Goal: Information Seeking & Learning: Learn about a topic

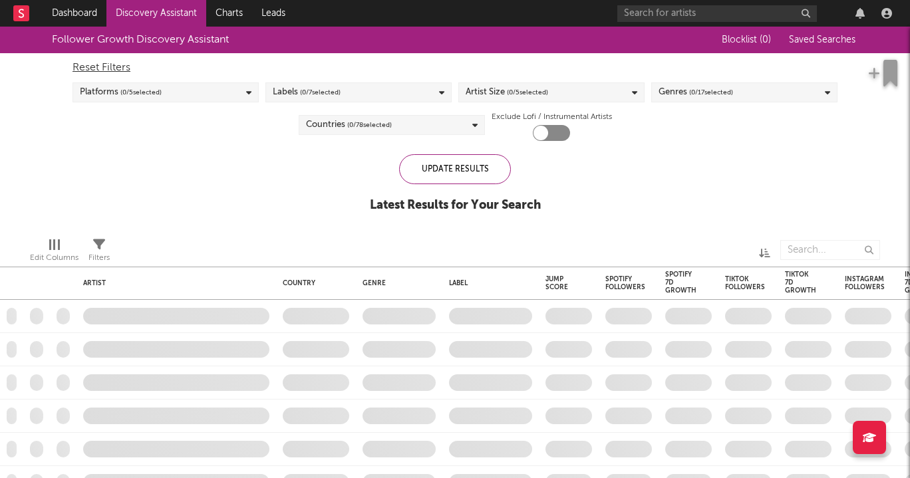
checkbox input "true"
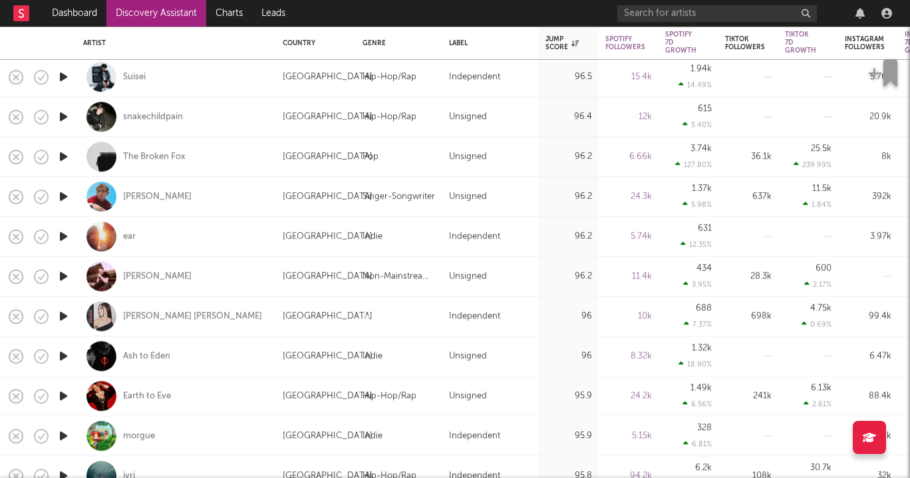
click at [126, 228] on div "ear" at bounding box center [176, 236] width 186 height 39
select select "1w"
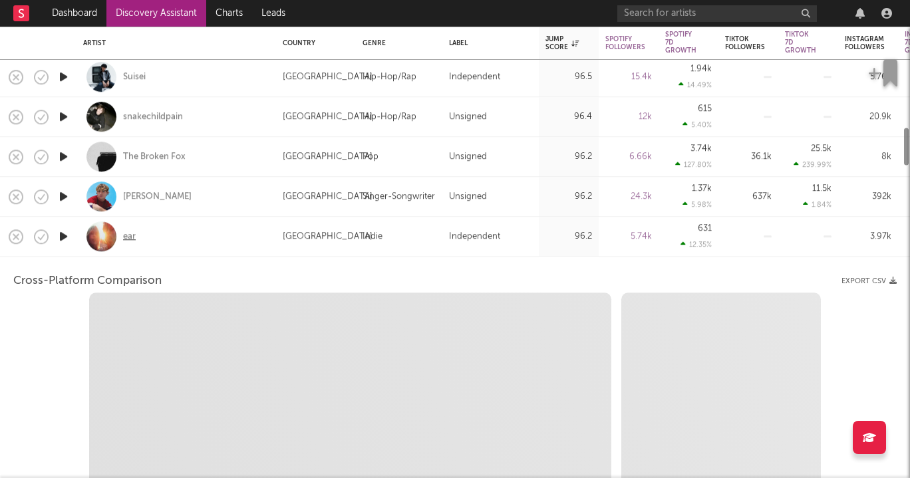
select select "1w"
click at [126, 236] on div "ear" at bounding box center [129, 237] width 13 height 12
select select "1m"
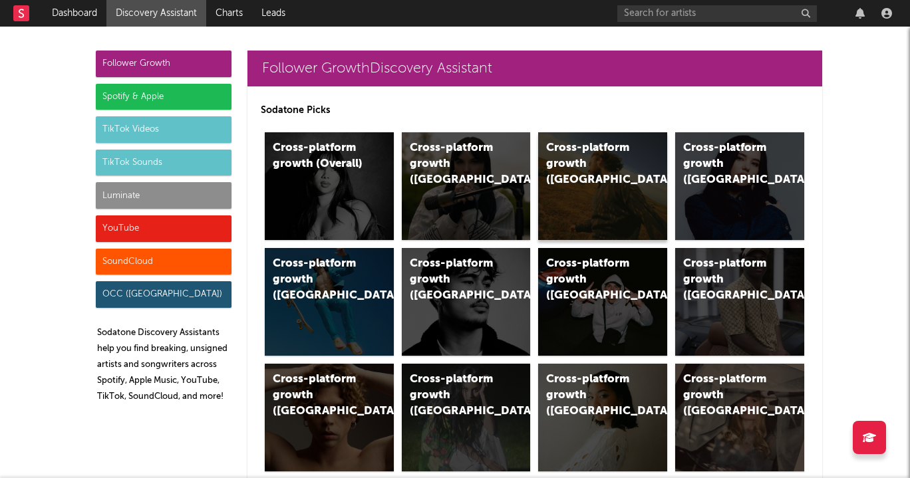
click at [603, 165] on div "Cross-platform growth (US)" at bounding box center [591, 164] width 90 height 48
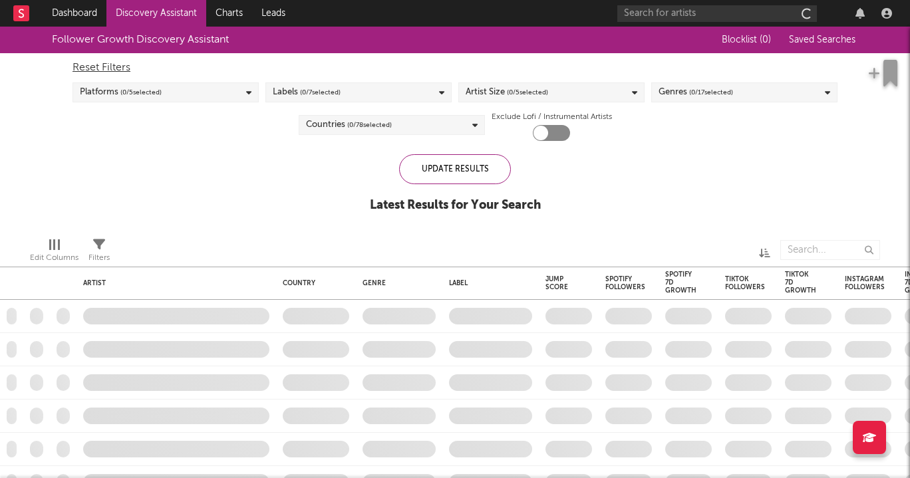
checkbox input "true"
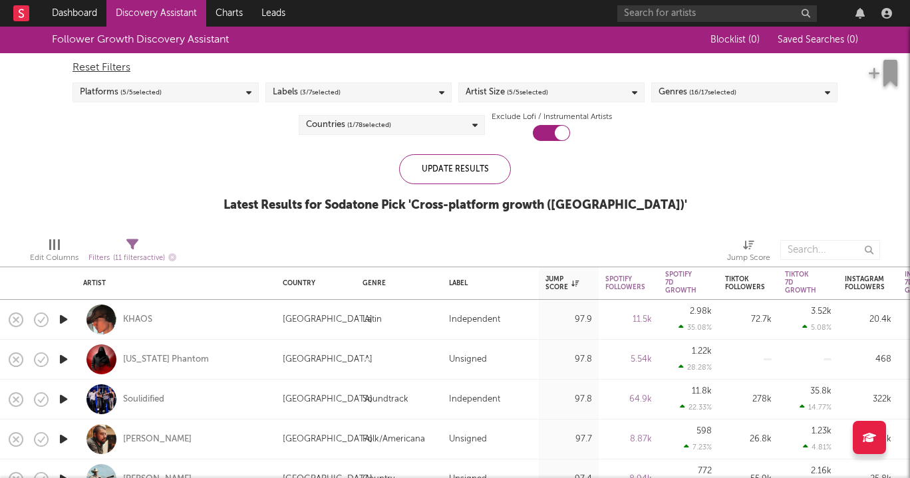
click at [157, 349] on div "Georgia Phantom" at bounding box center [176, 359] width 186 height 39
select select "1w"
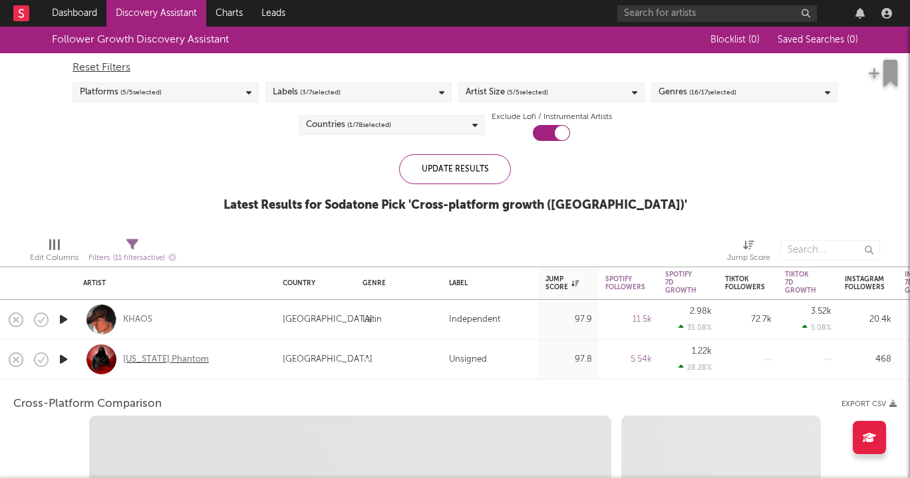
select select "1w"
click at [160, 364] on div "Georgia Phantom" at bounding box center [166, 360] width 86 height 12
select select "1m"
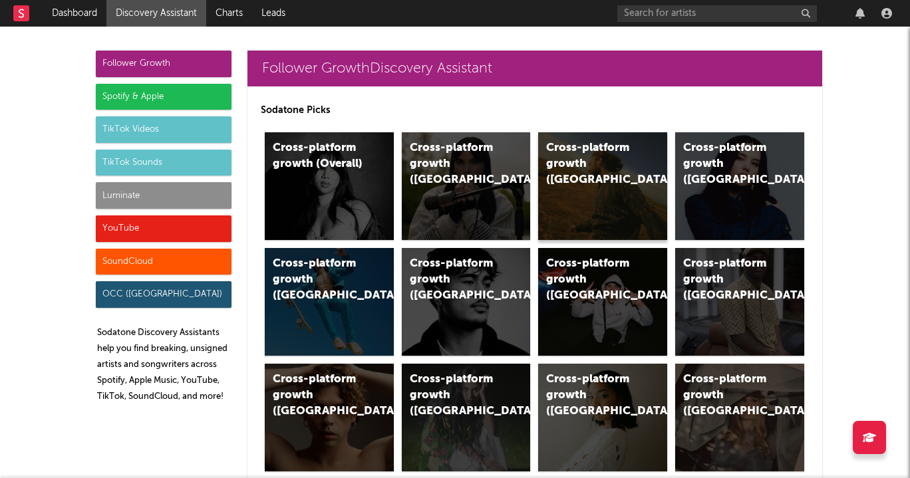
click at [572, 176] on div "Cross-platform growth (US)" at bounding box center [602, 186] width 129 height 108
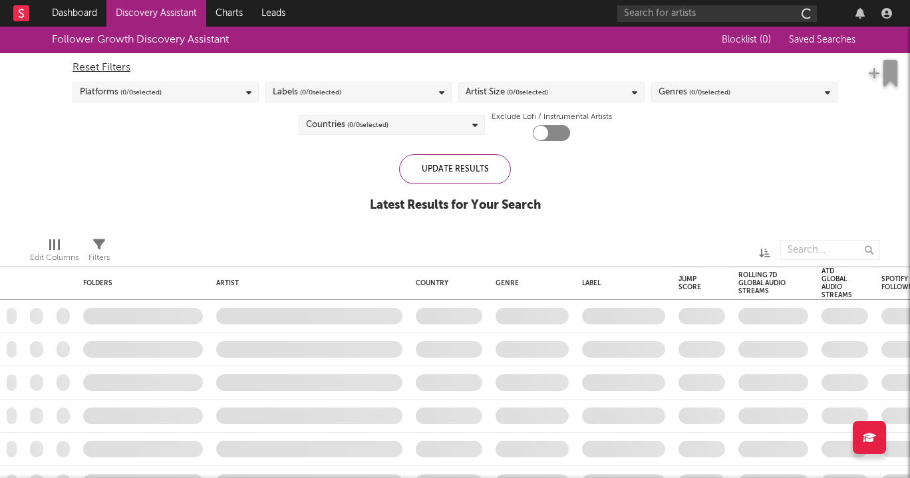
checkbox input "true"
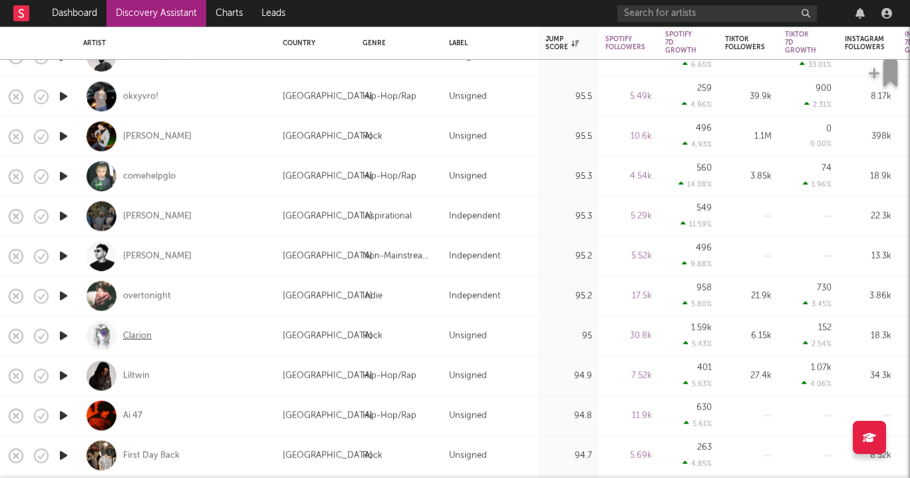
click at [131, 330] on div "Clarion" at bounding box center [137, 336] width 29 height 12
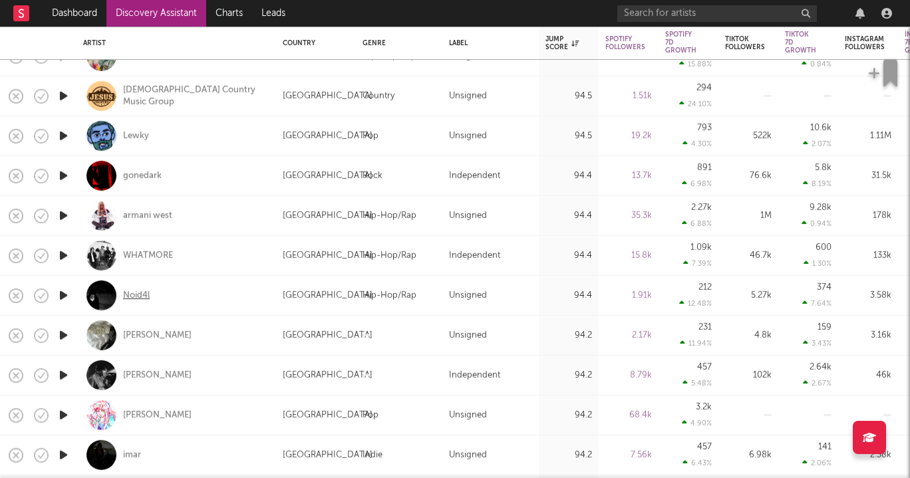
click at [148, 291] on div "Noid4l" at bounding box center [136, 295] width 27 height 12
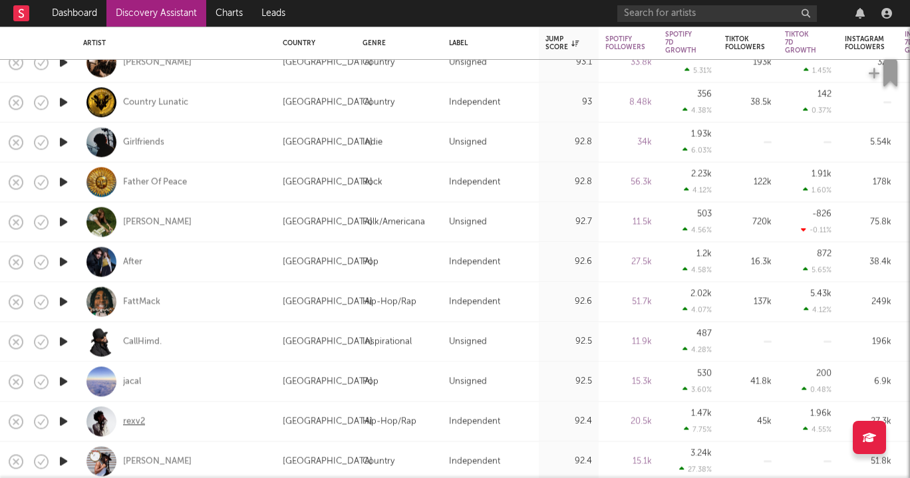
click at [139, 424] on div "rexv2" at bounding box center [134, 422] width 22 height 12
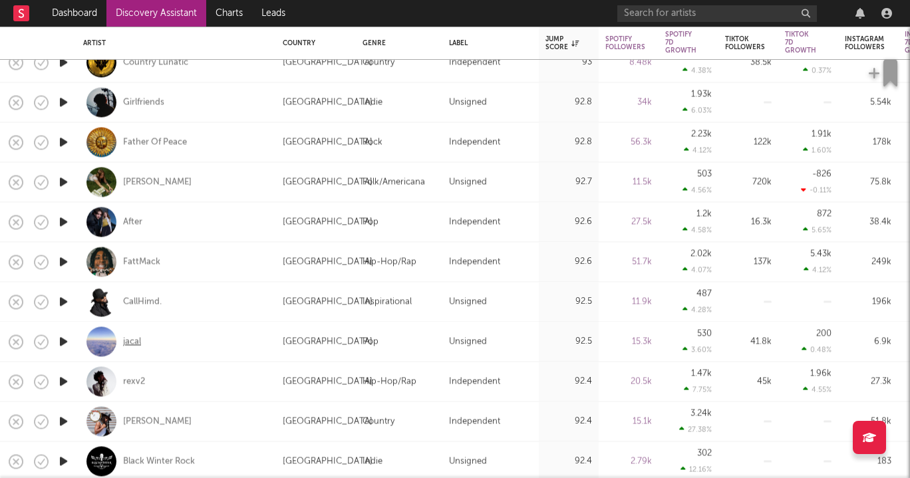
click at [138, 340] on div "jacal" at bounding box center [132, 342] width 18 height 12
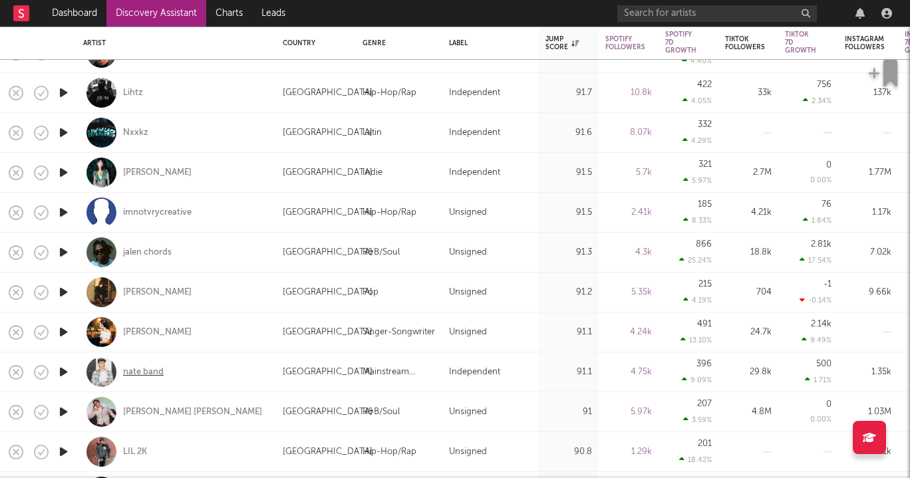
click at [140, 373] on div "nate band" at bounding box center [143, 373] width 41 height 12
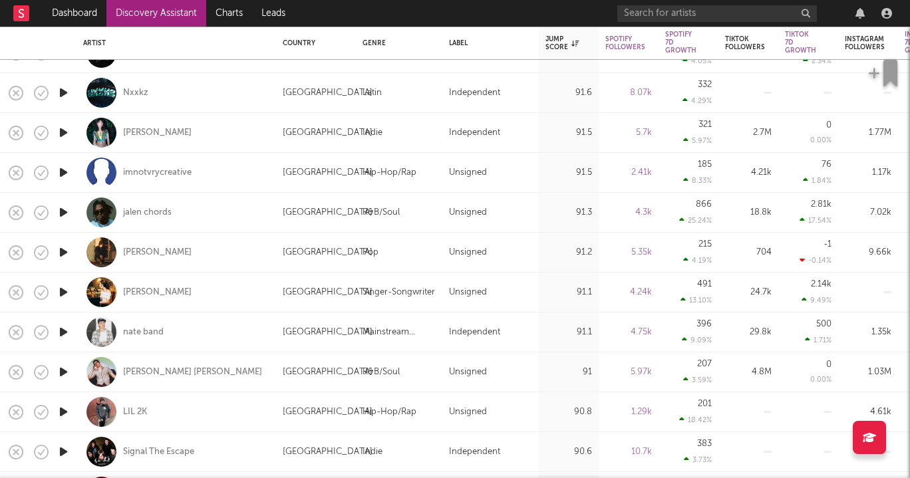
click at [166, 157] on div "imnotvrycreative" at bounding box center [176, 172] width 186 height 39
select select "1w"
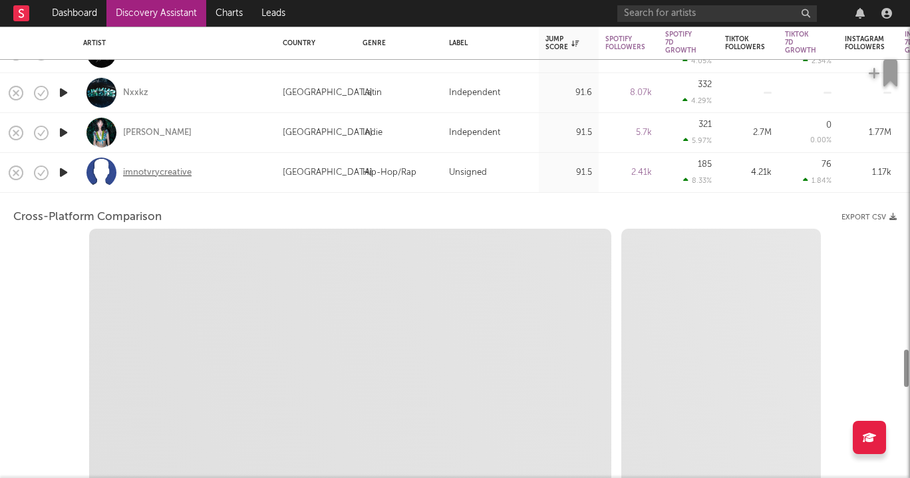
click at [169, 172] on div "imnotvrycreative" at bounding box center [157, 173] width 69 height 12
select select "1w"
select select "1m"
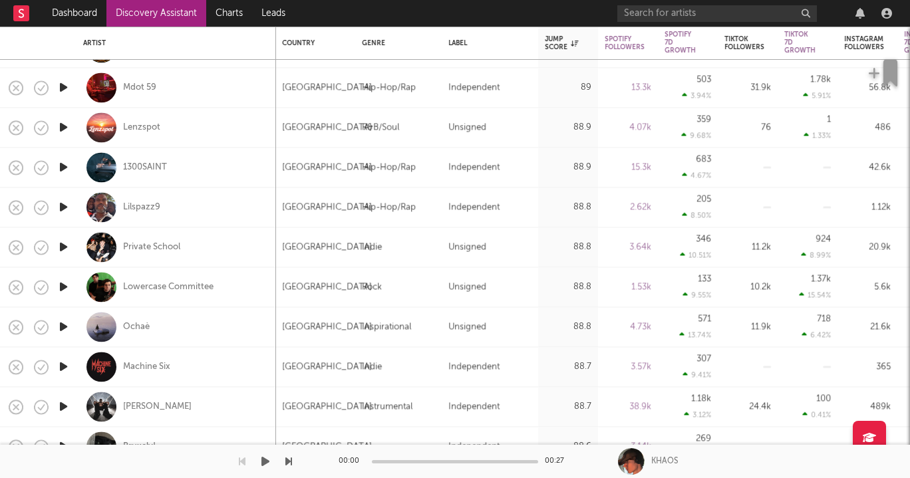
click at [145, 447] on div "Bruxely!" at bounding box center [139, 447] width 33 height 12
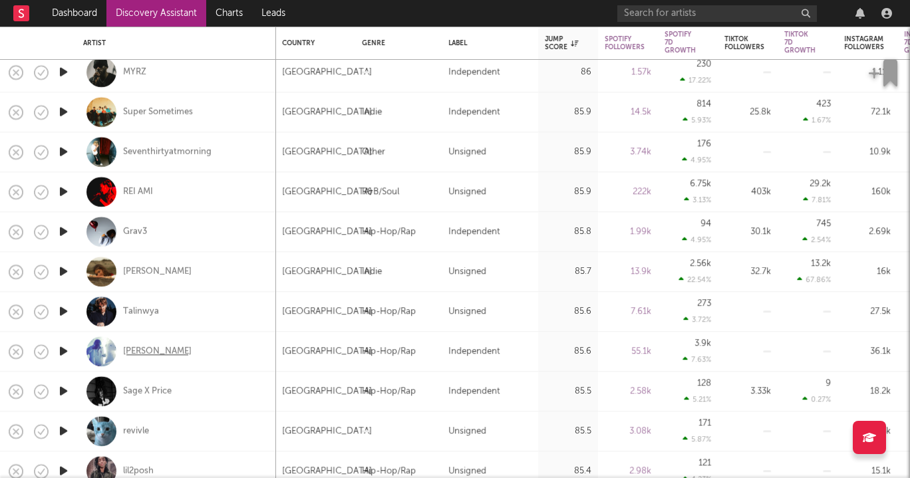
click at [130, 351] on div "Lucy Bedroque" at bounding box center [157, 352] width 69 height 12
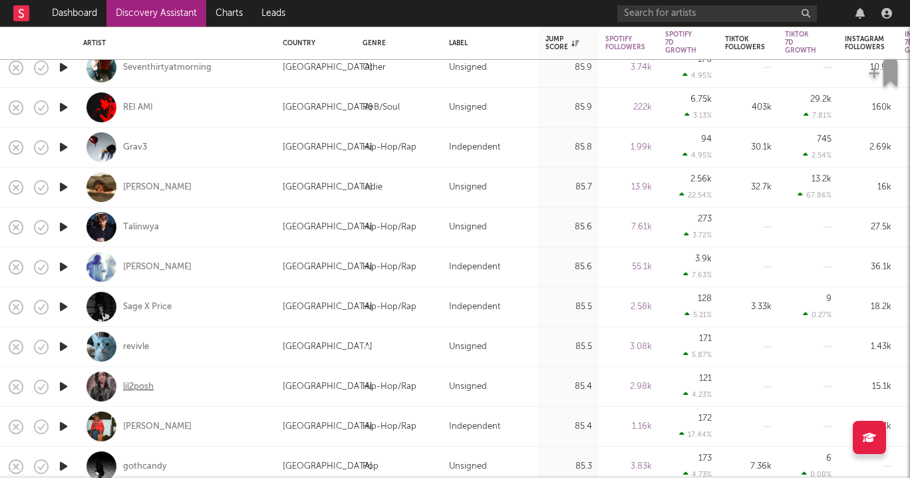
click at [125, 384] on div "lil2posh" at bounding box center [138, 387] width 31 height 12
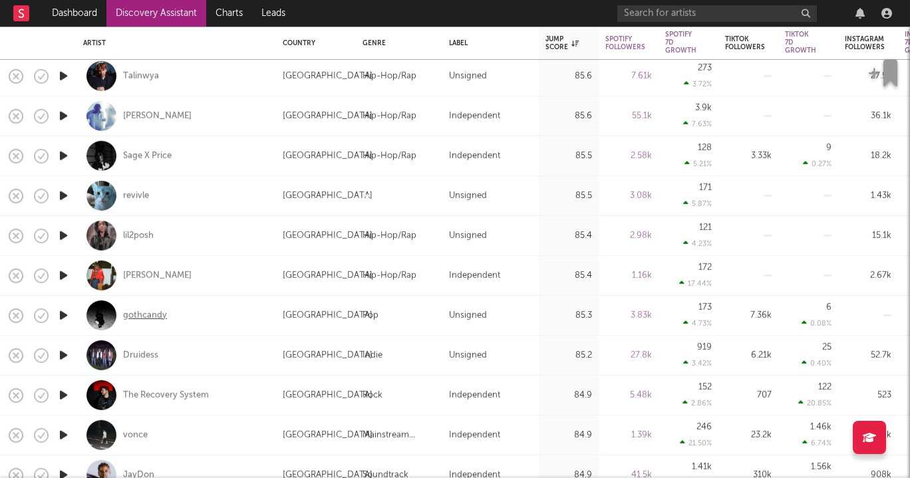
click at [153, 321] on div "gothcandy" at bounding box center [145, 315] width 44 height 12
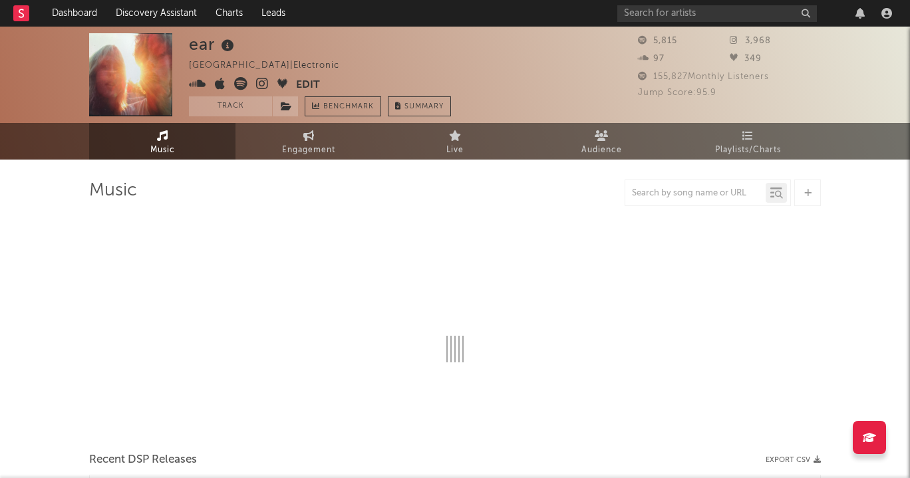
select select "1w"
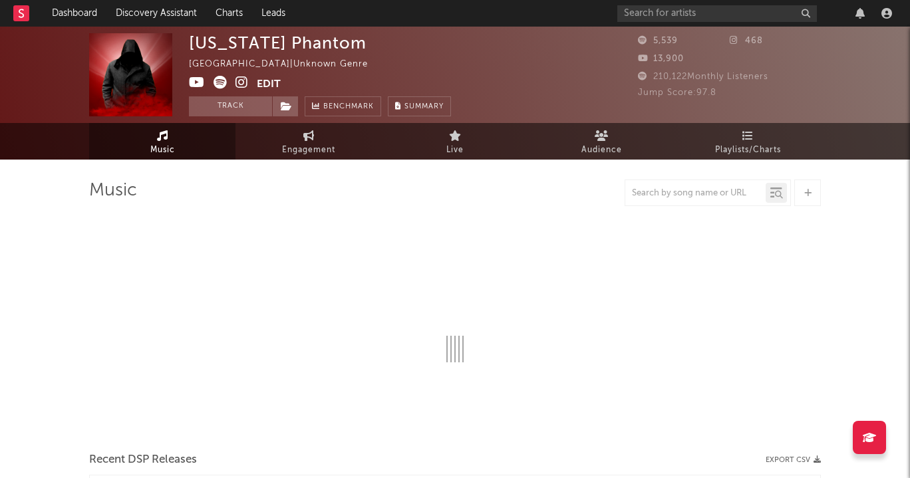
select select "1w"
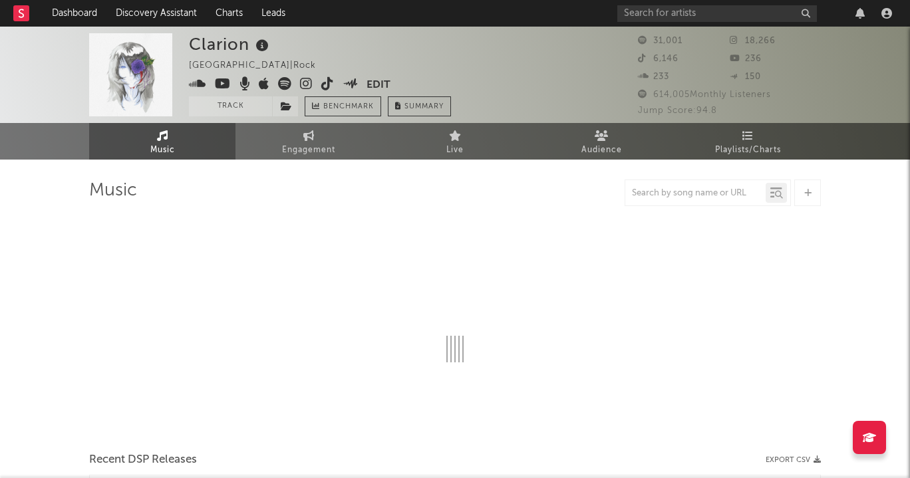
select select "1w"
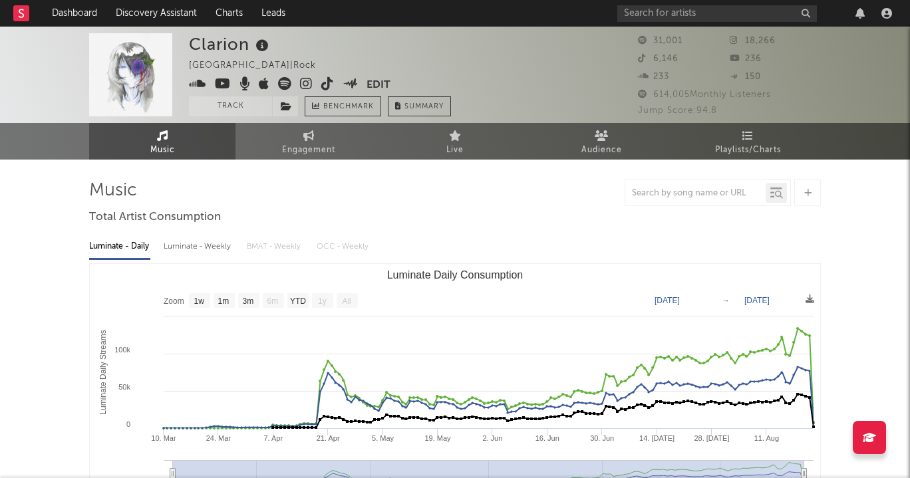
click at [307, 86] on icon at bounding box center [306, 83] width 13 height 13
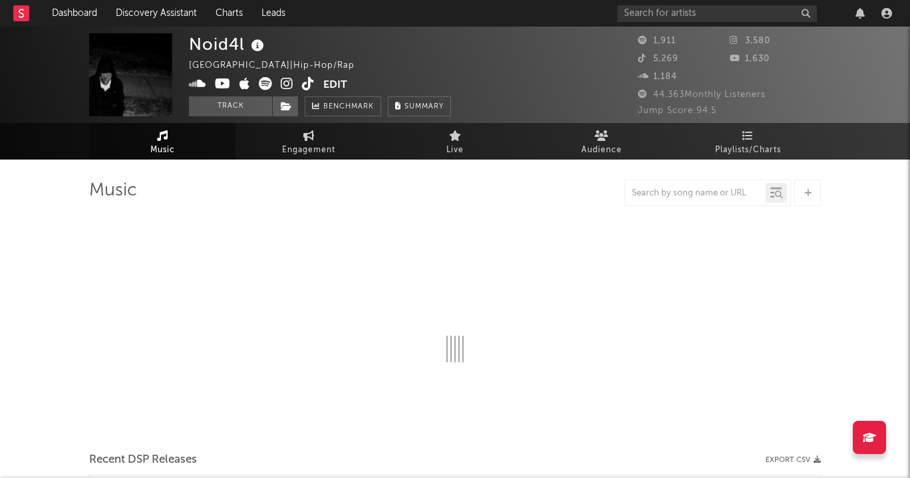
select select "6m"
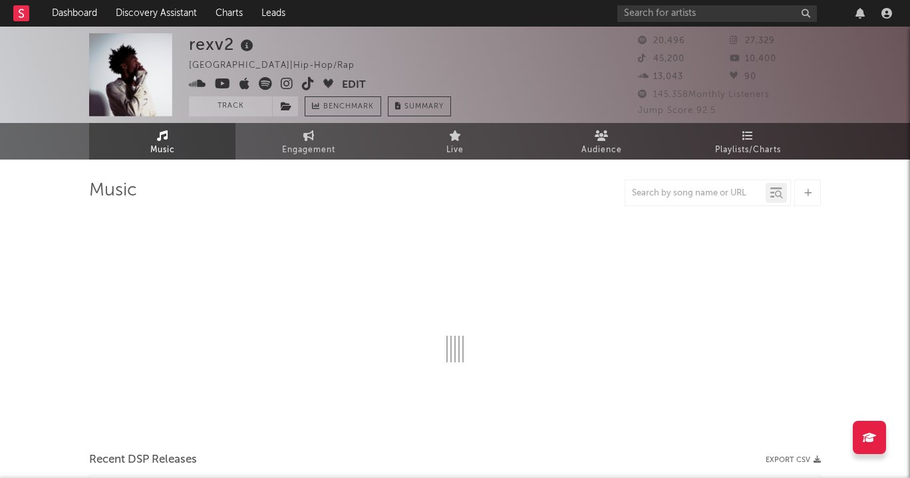
select select "6m"
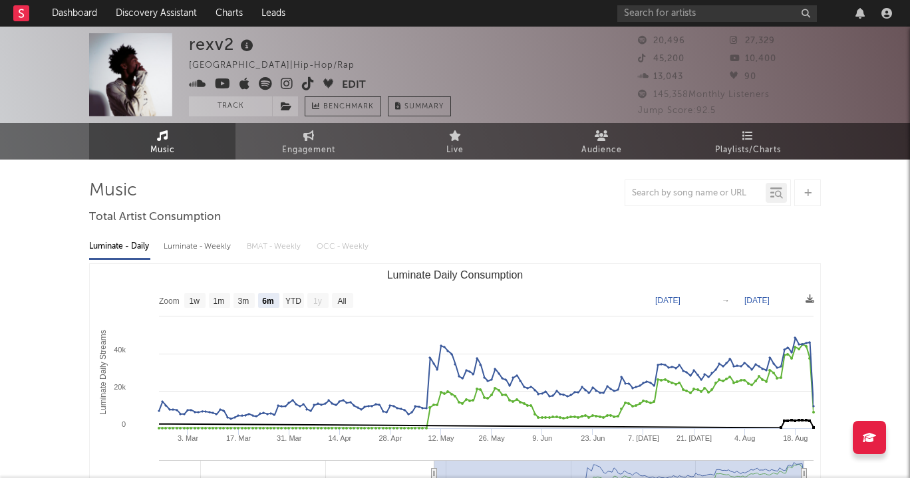
click at [287, 77] on icon at bounding box center [287, 83] width 13 height 13
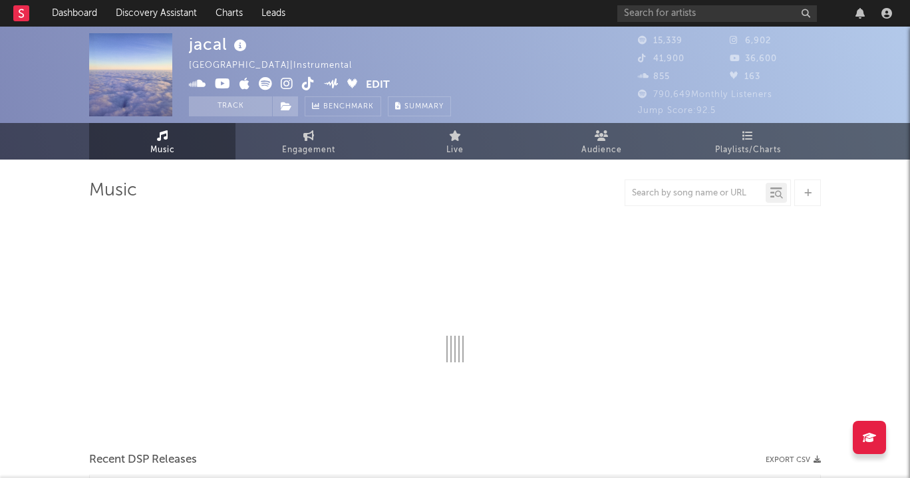
select select "6m"
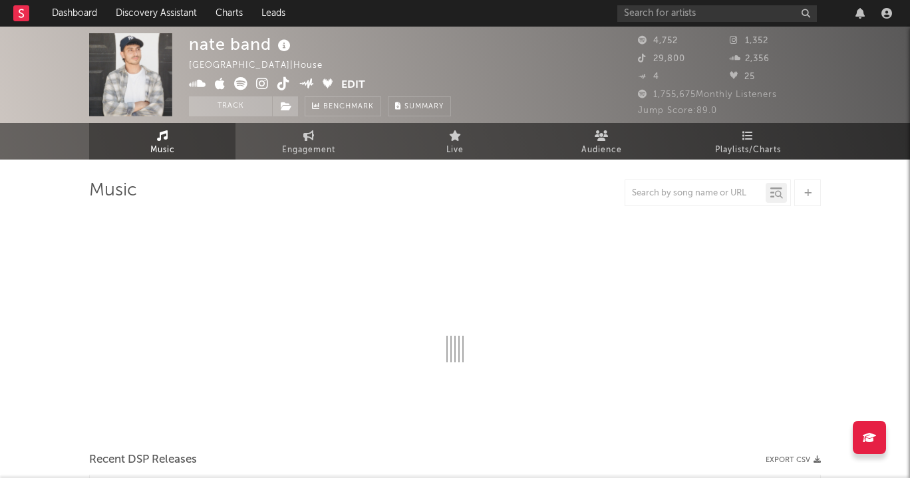
select select "1w"
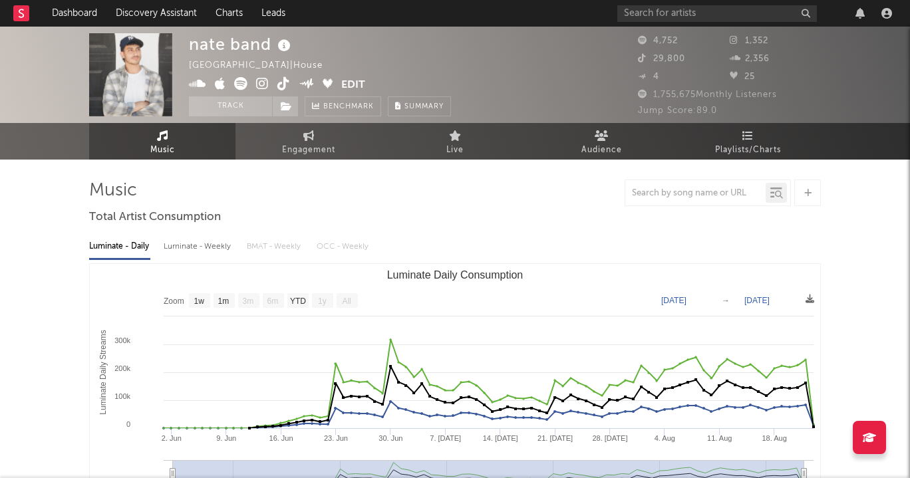
click at [261, 79] on icon at bounding box center [262, 83] width 13 height 13
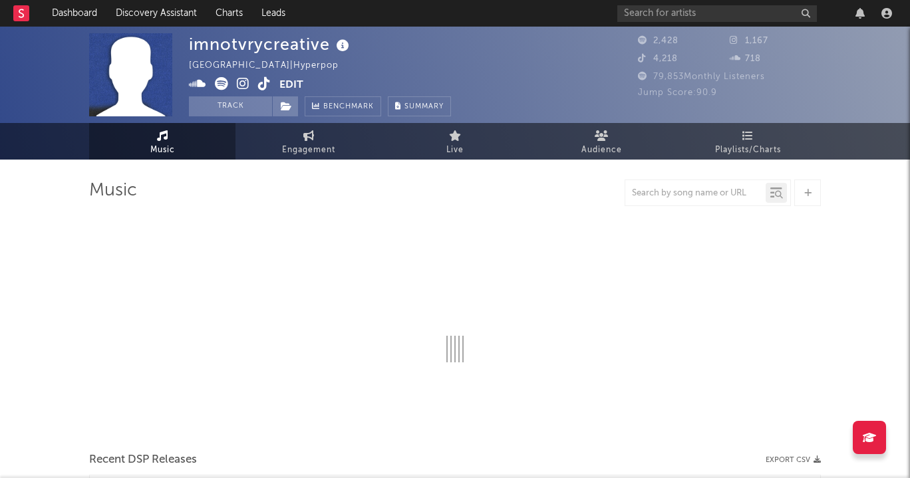
select select "1w"
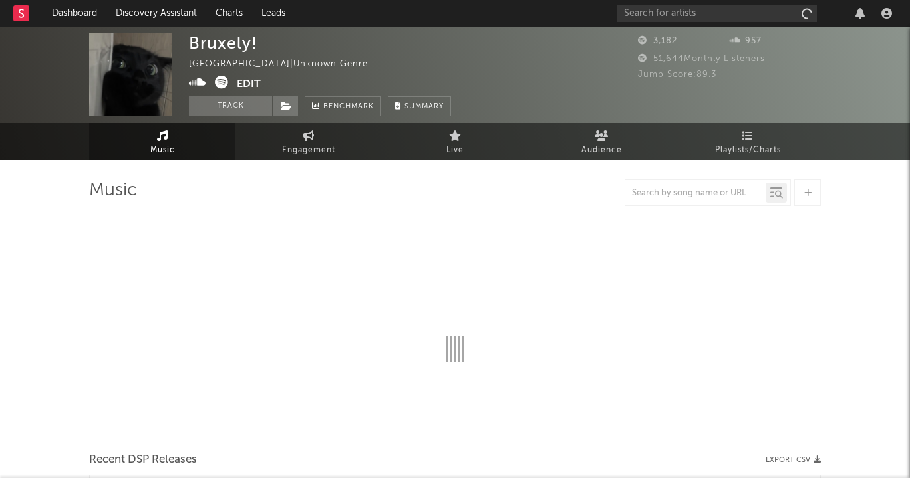
select select "1w"
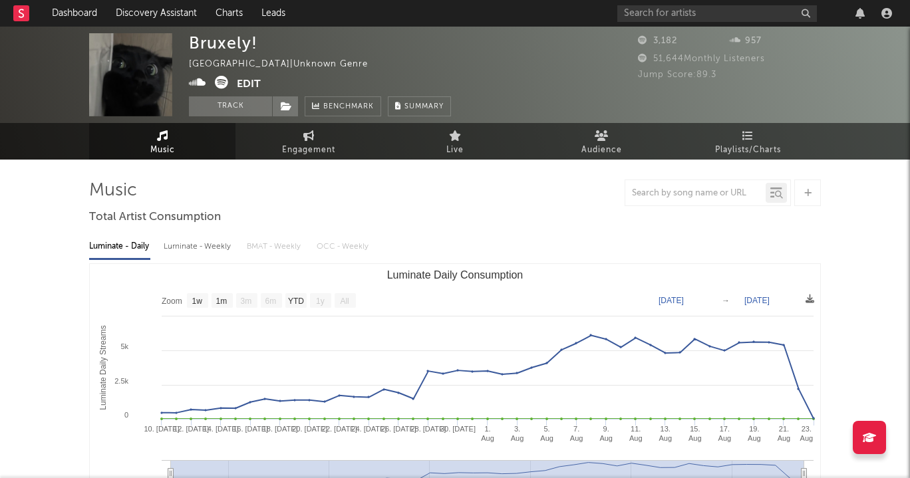
click at [221, 85] on icon at bounding box center [221, 82] width 13 height 13
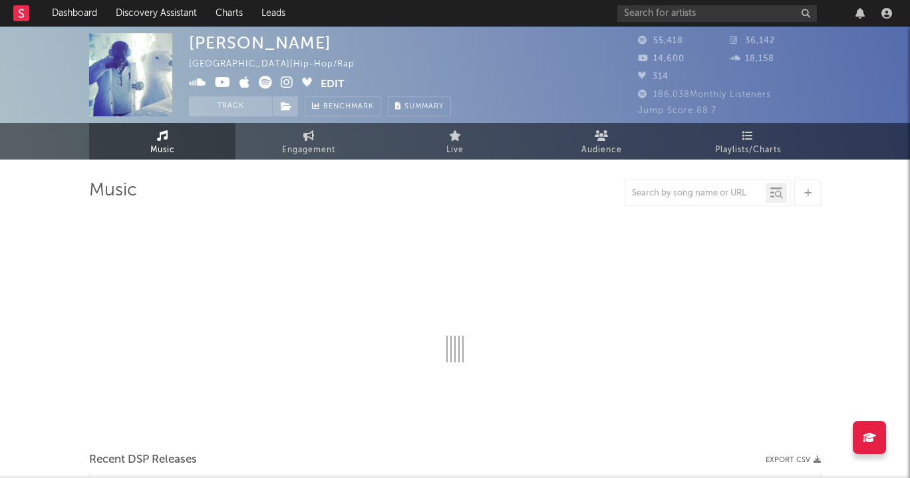
select select "6m"
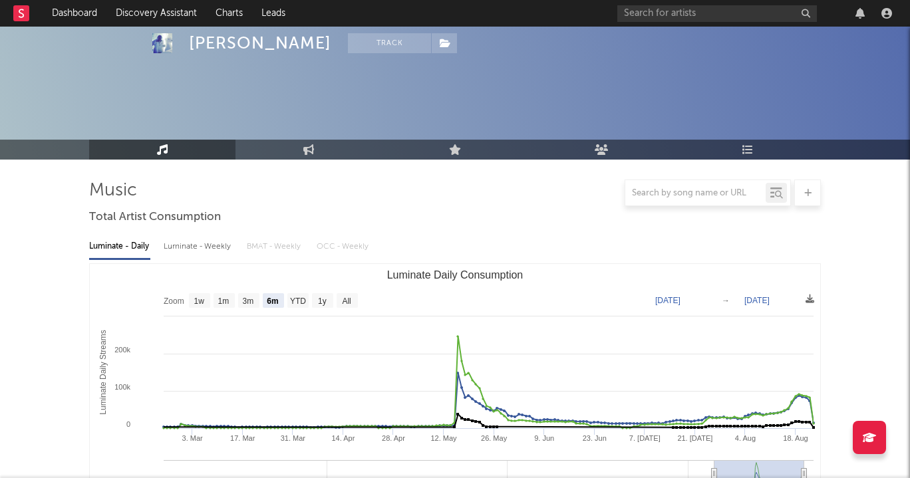
scroll to position [335, 0]
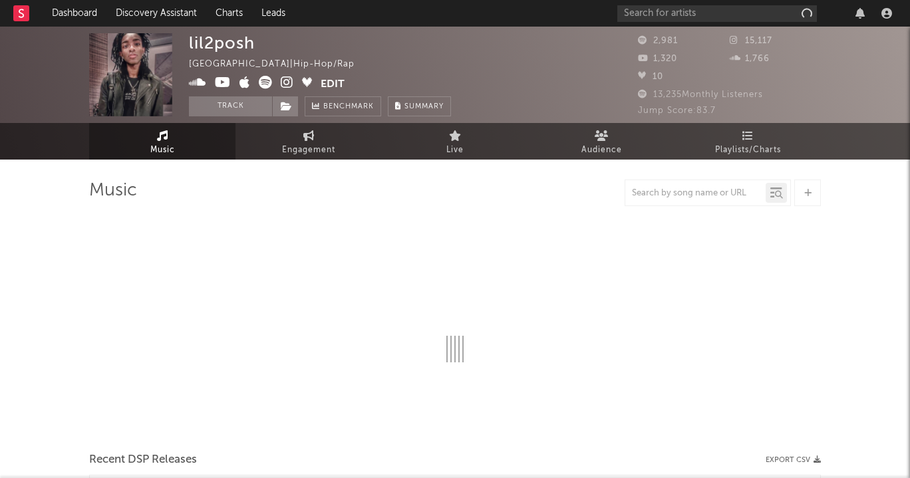
select select "6m"
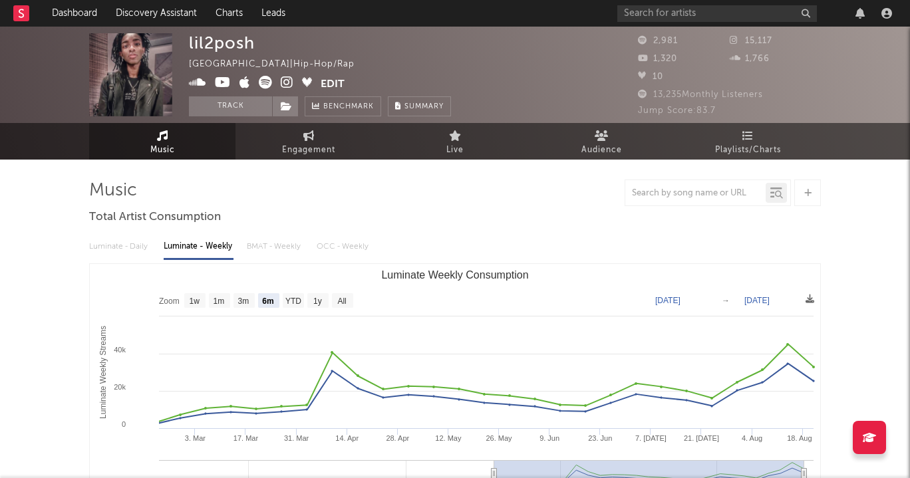
click at [284, 83] on icon at bounding box center [287, 82] width 13 height 13
click at [281, 77] on icon at bounding box center [287, 82] width 13 height 13
click at [709, 33] on div "2,981" at bounding box center [684, 41] width 92 height 16
click at [697, 22] on div at bounding box center [756, 13] width 279 height 27
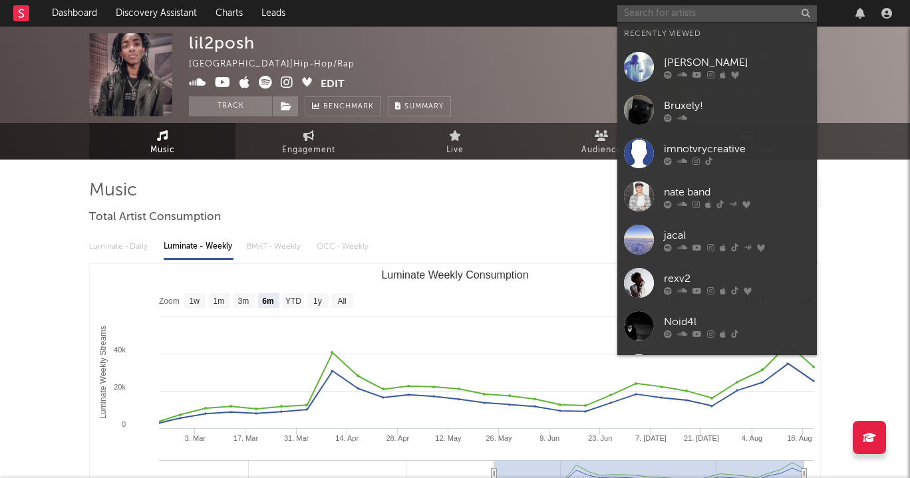
click at [689, 13] on input "text" at bounding box center [717, 13] width 200 height 17
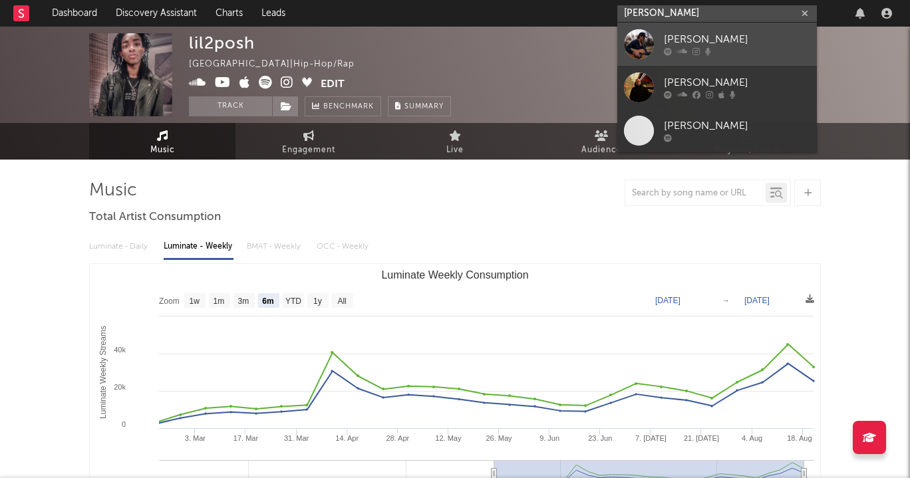
type input "andrew martine"
click at [719, 31] on link "Andrew Martinez" at bounding box center [717, 44] width 200 height 43
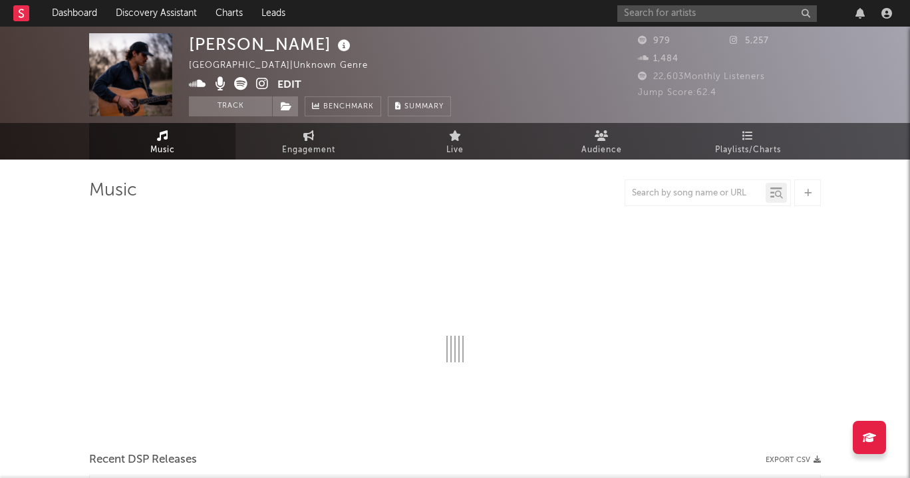
select select "1w"
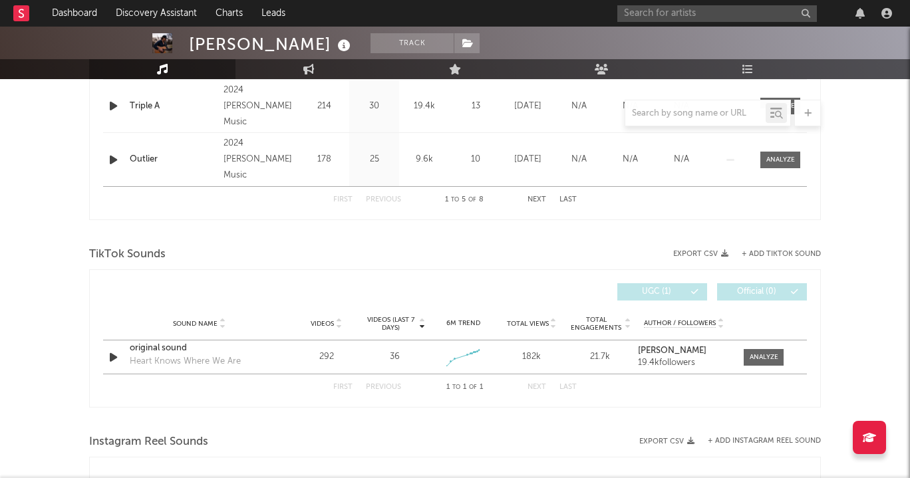
scroll to position [744, 0]
click at [155, 367] on div "Heart Knows Where We Are" at bounding box center [185, 362] width 111 height 13
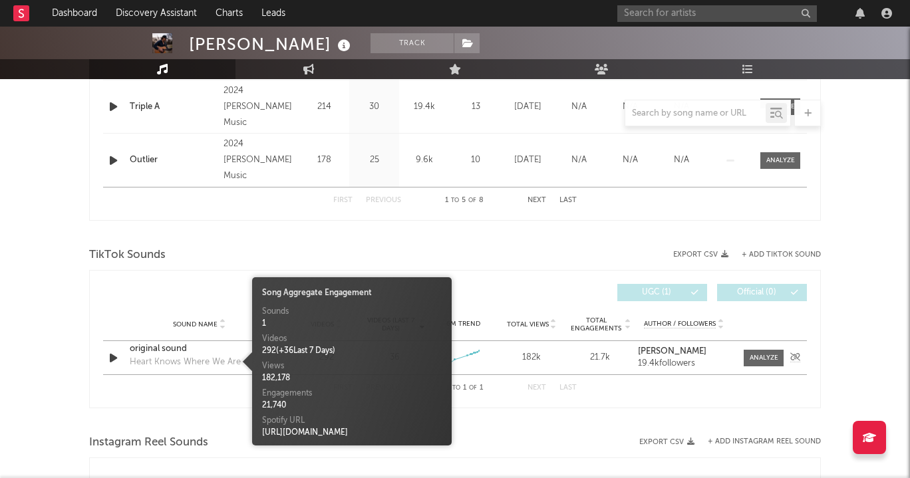
click at [152, 362] on div "Heart Knows Where We Are" at bounding box center [185, 362] width 111 height 13
click at [150, 352] on div "original sound" at bounding box center [199, 349] width 139 height 13
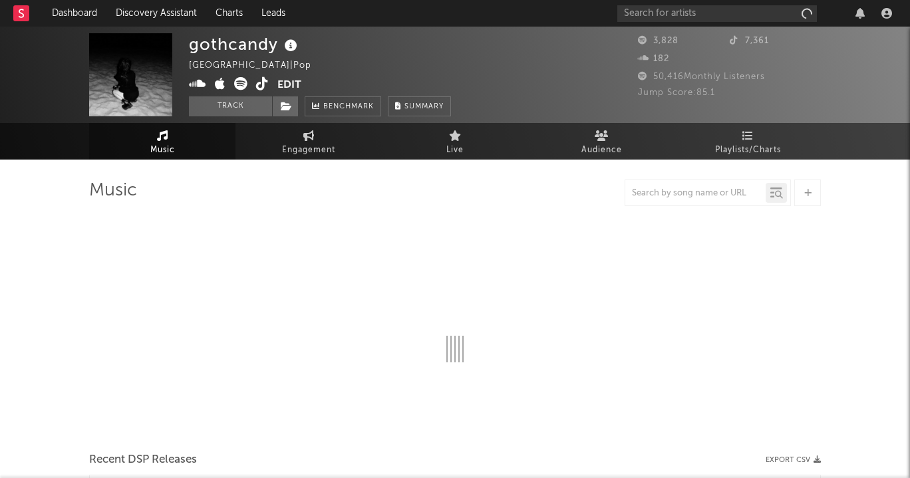
select select "1w"
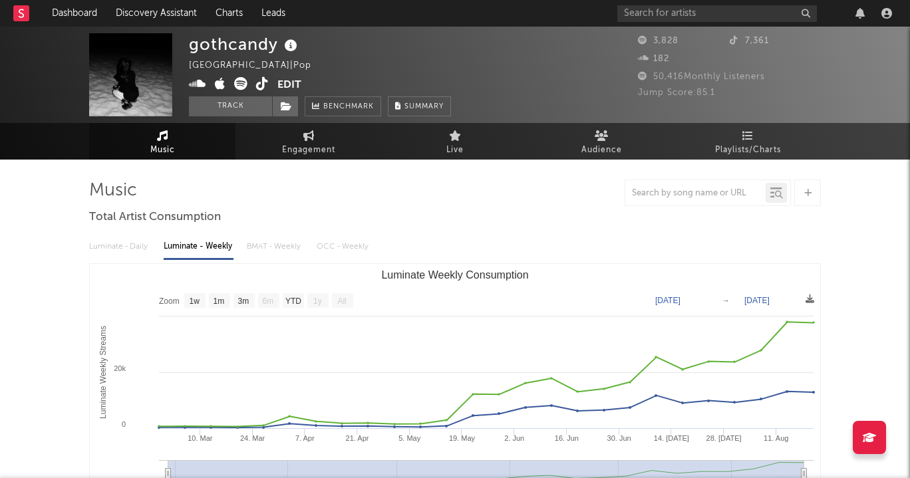
click at [242, 84] on icon at bounding box center [240, 83] width 13 height 13
click at [262, 87] on icon at bounding box center [262, 83] width 13 height 13
